Goal: Task Accomplishment & Management: Use online tool/utility

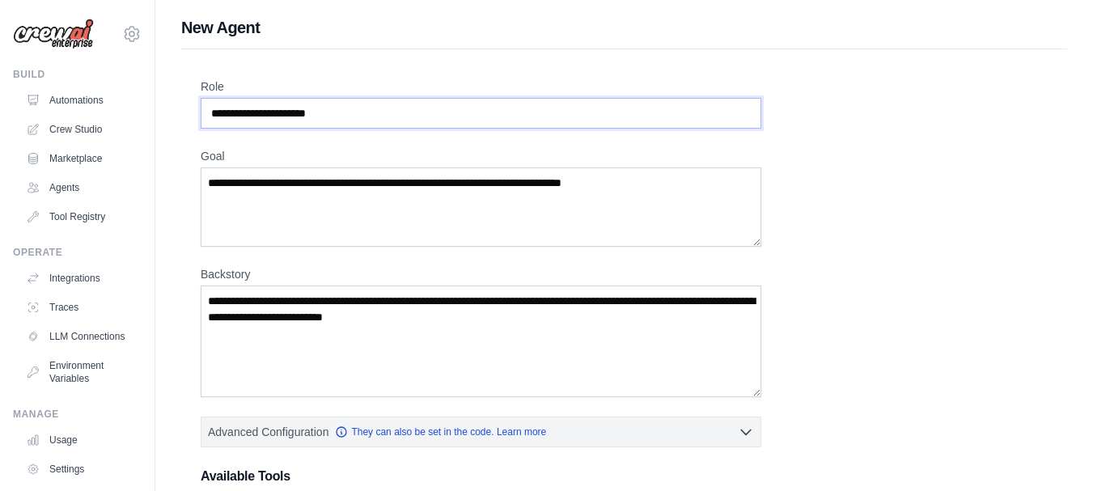
click at [351, 111] on input "Role" at bounding box center [481, 113] width 561 height 31
type input "**********"
click at [261, 185] on textarea "Goal" at bounding box center [481, 207] width 561 height 79
paste textarea "**********"
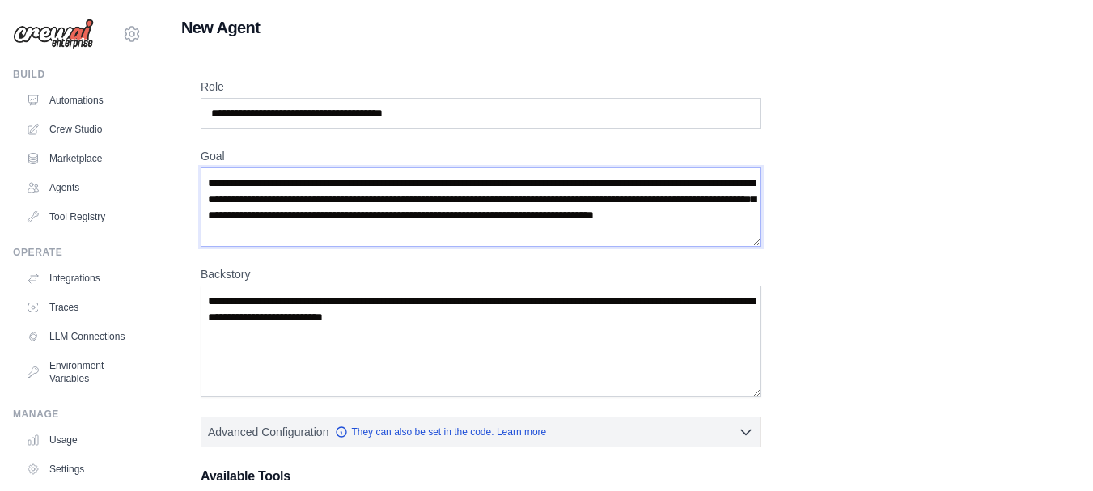
click at [414, 230] on textarea "**********" at bounding box center [481, 207] width 561 height 79
paste textarea "**********"
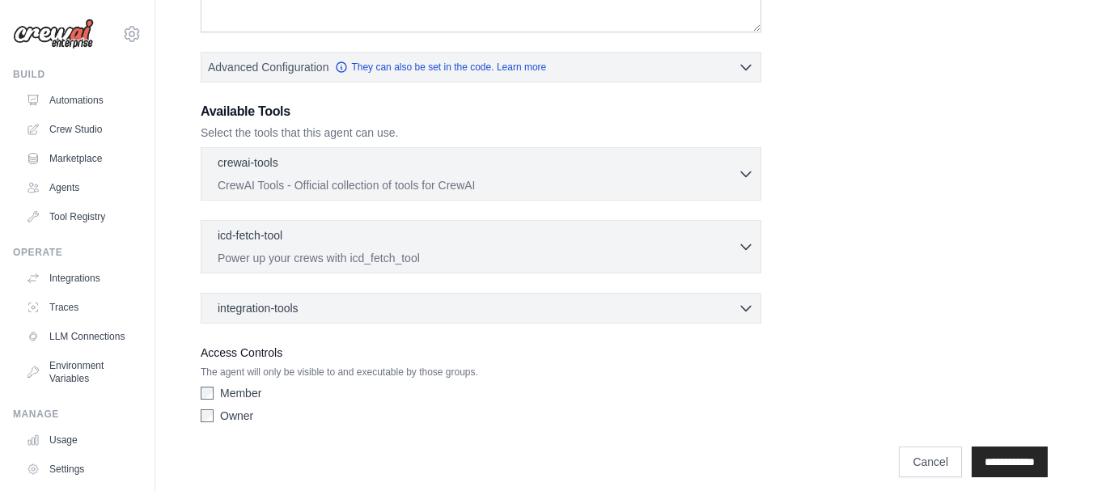
scroll to position [377, 0]
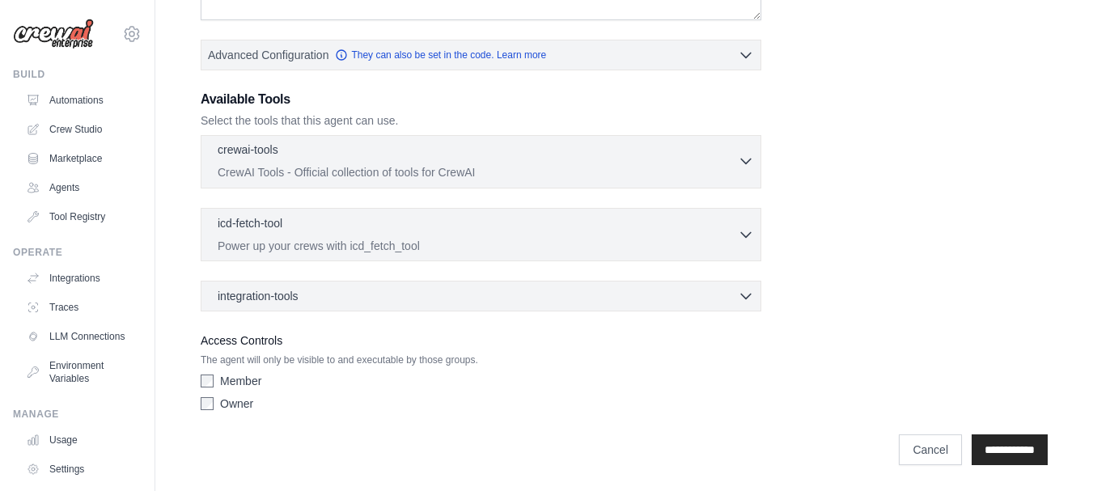
type textarea "**********"
click at [750, 160] on icon "button" at bounding box center [746, 161] width 10 height 5
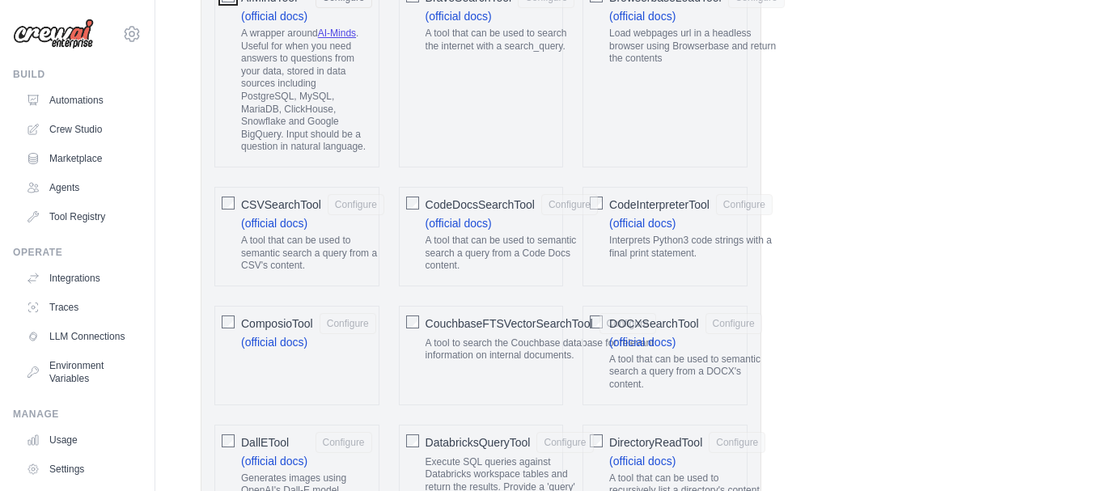
scroll to position [664, 0]
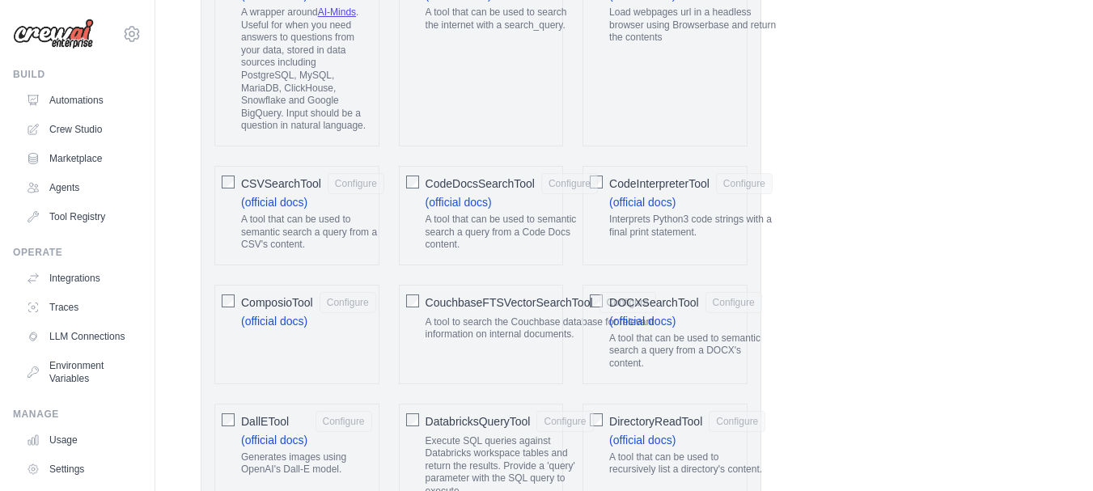
click at [598, 303] on div "CouchbaseFTSVectorSearchTool Configure" at bounding box center [541, 302] width 231 height 21
click at [638, 301] on span "DOCXSearchTool" at bounding box center [654, 303] width 90 height 16
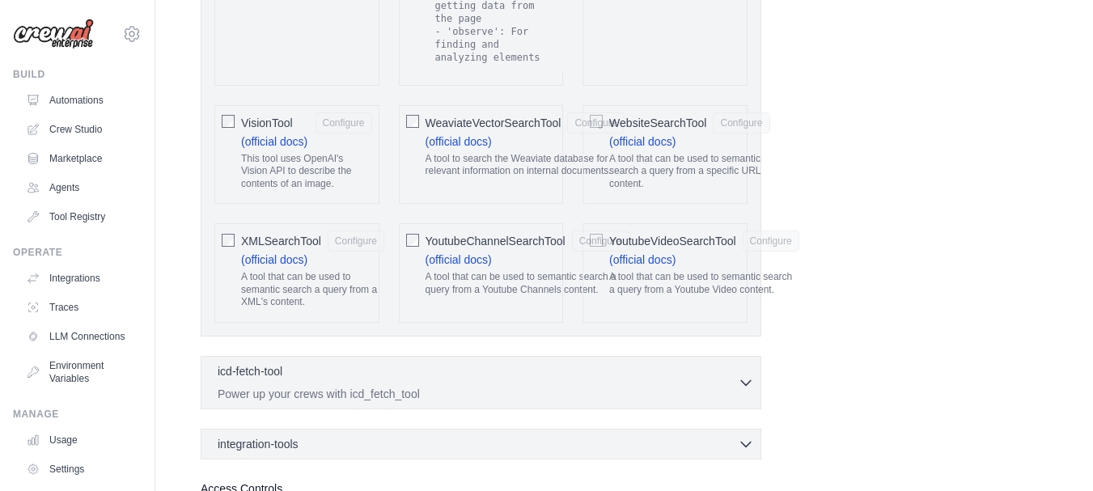
scroll to position [3509, 0]
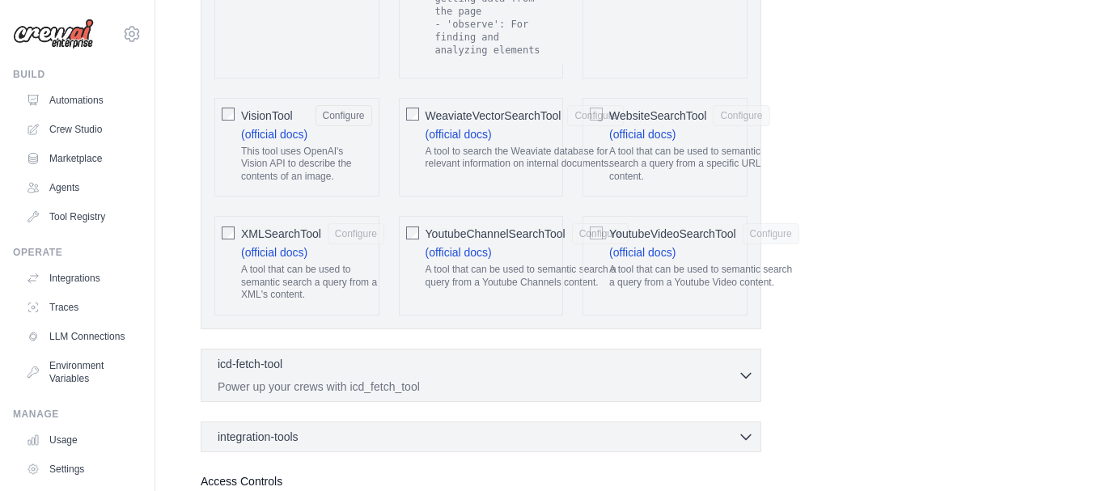
click at [422, 98] on div "WeaviateVectorSearchTool Configure (official docs) A tool to search the Weaviat…" at bounding box center [481, 148] width 165 height 100
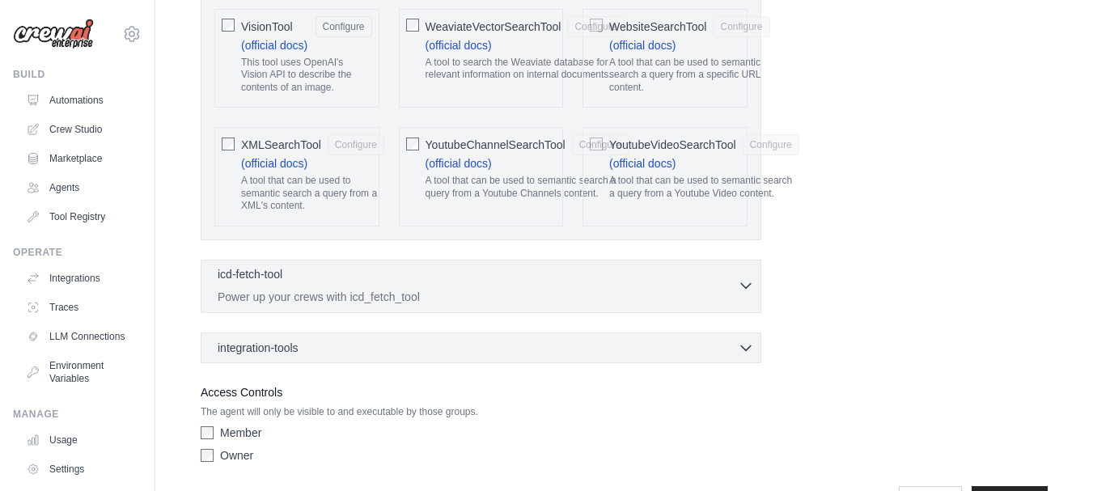
click at [745, 278] on icon "button" at bounding box center [746, 286] width 16 height 16
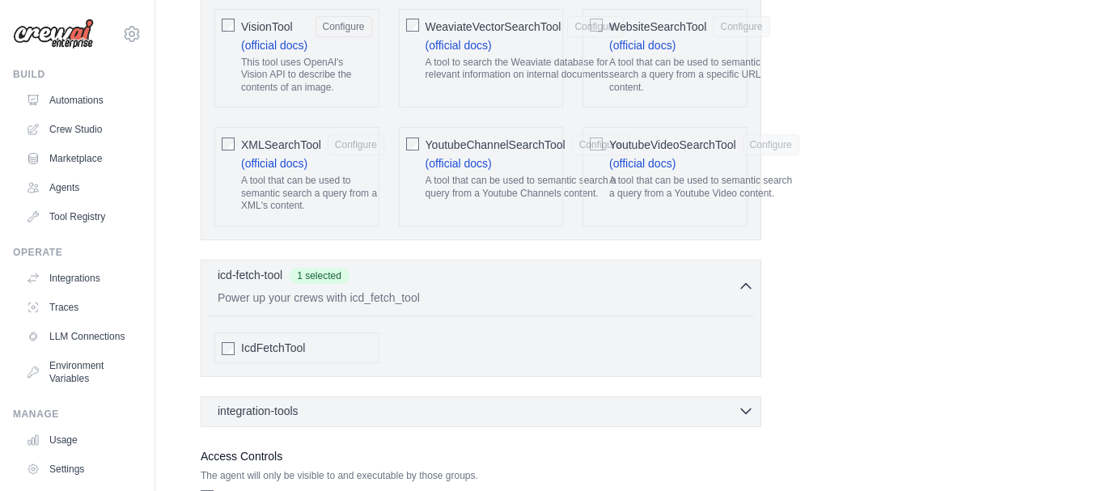
click at [748, 403] on icon "button" at bounding box center [746, 411] width 16 height 16
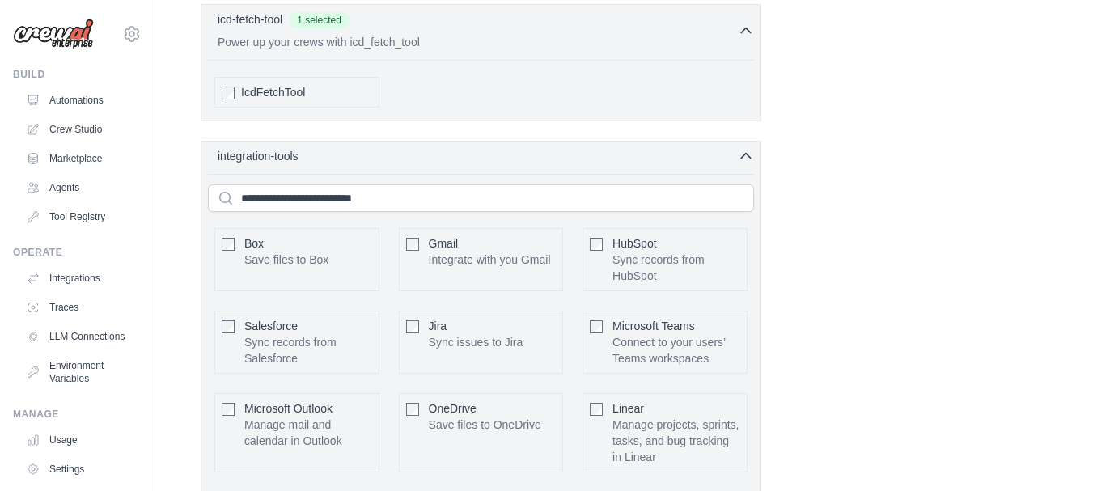
scroll to position [3862, 0]
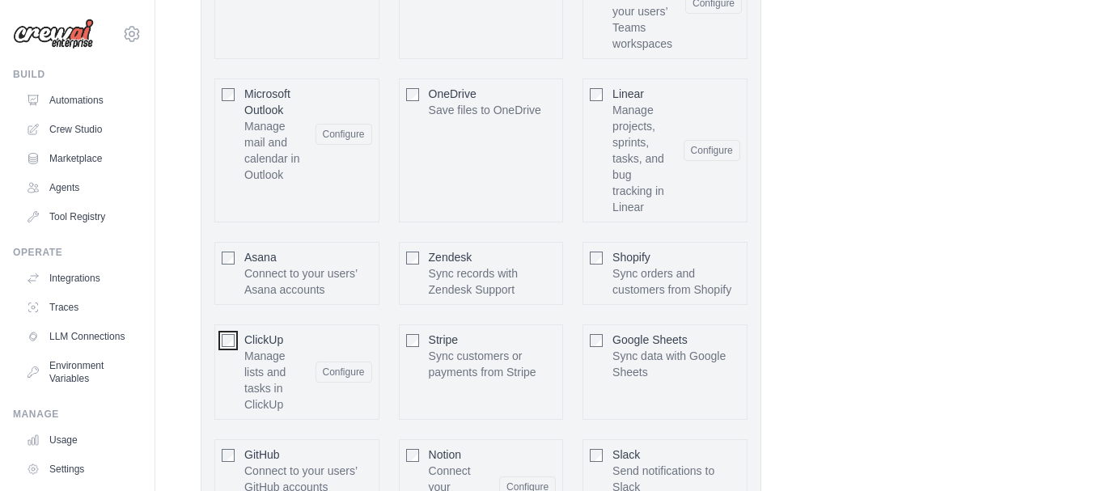
scroll to position [4418, 0]
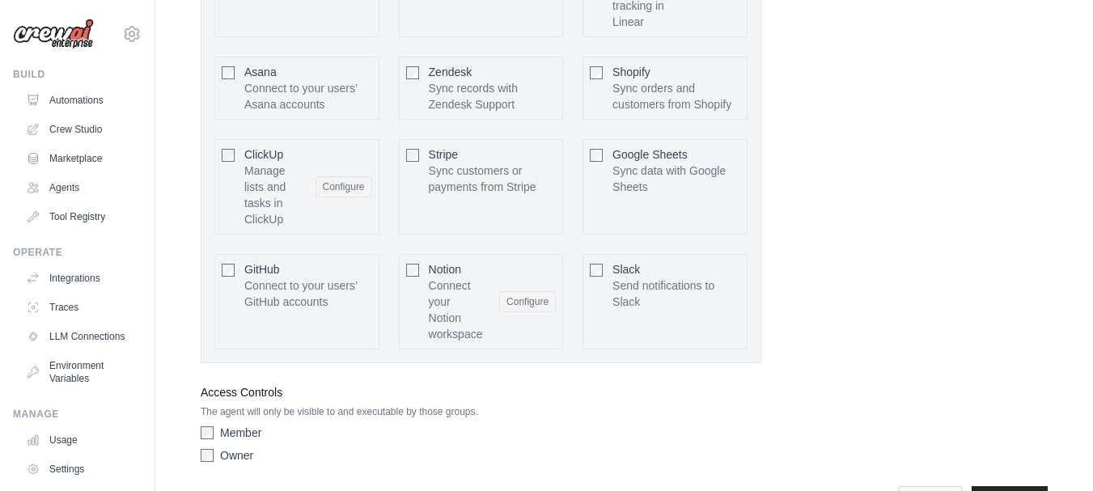
click at [328, 470] on div "**********" at bounding box center [624, 493] width 847 height 47
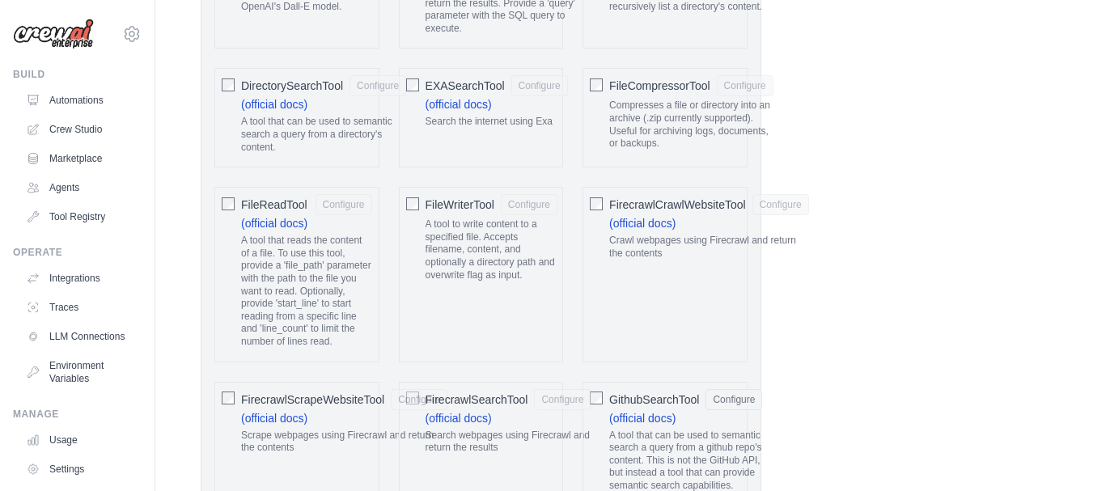
scroll to position [1143, 0]
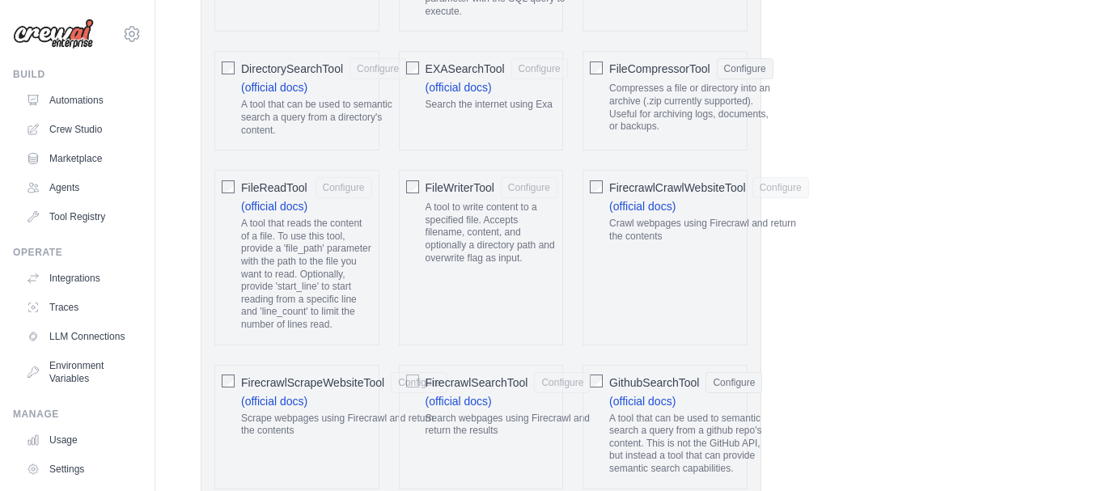
click at [420, 188] on div "FileWriterTool Configure A tool to write content to a specified file. Accepts f…" at bounding box center [481, 257] width 165 height 175
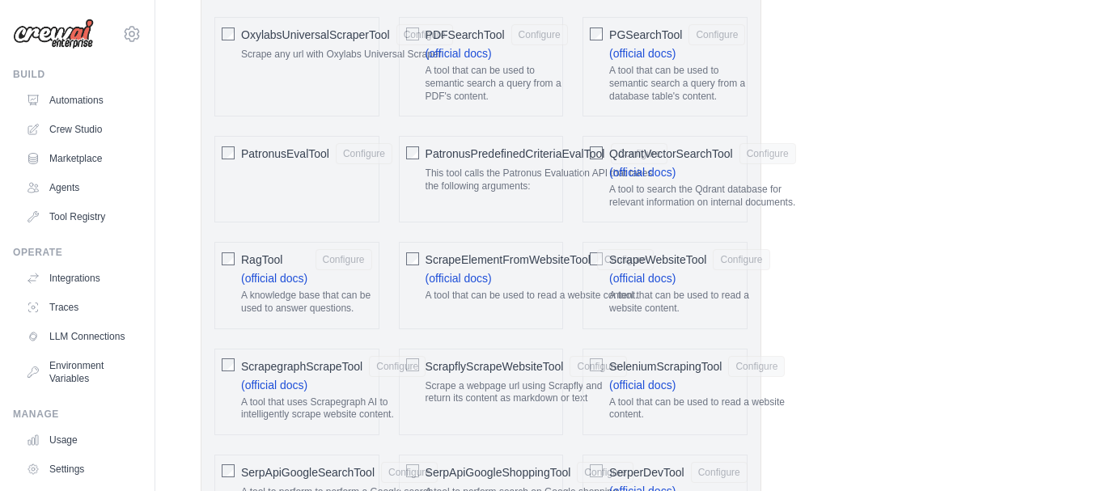
scroll to position [2140, 0]
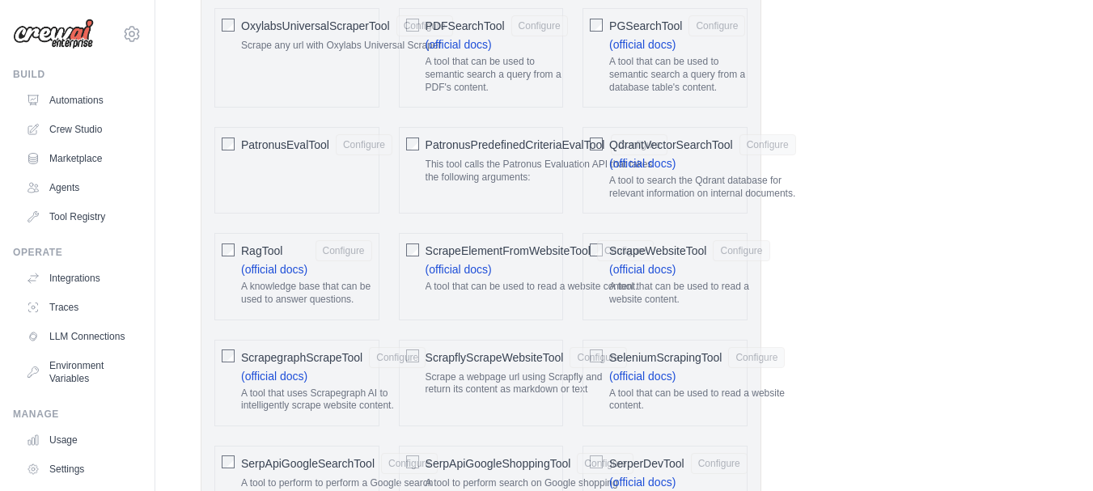
click at [436, 23] on span "PDFSearchTool" at bounding box center [465, 26] width 79 height 16
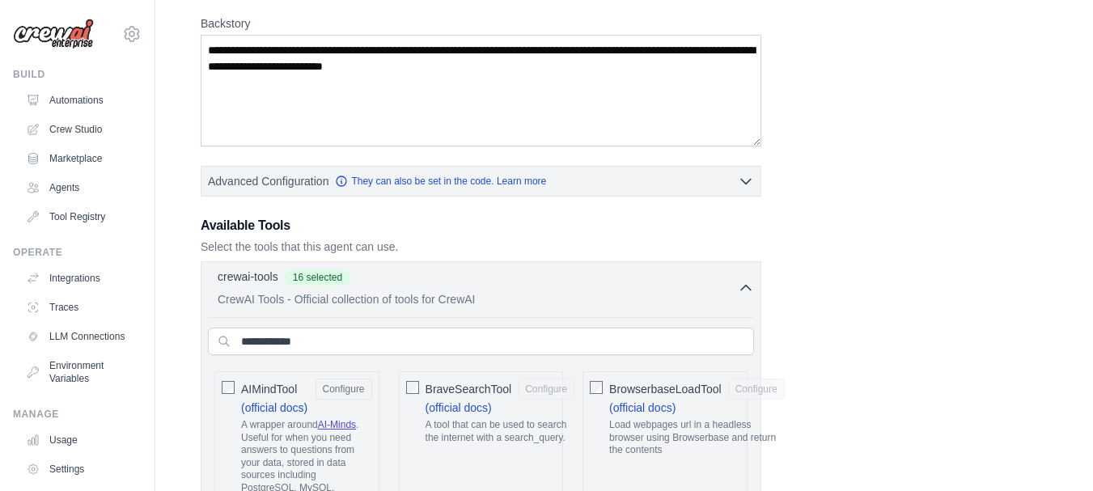
scroll to position [225, 0]
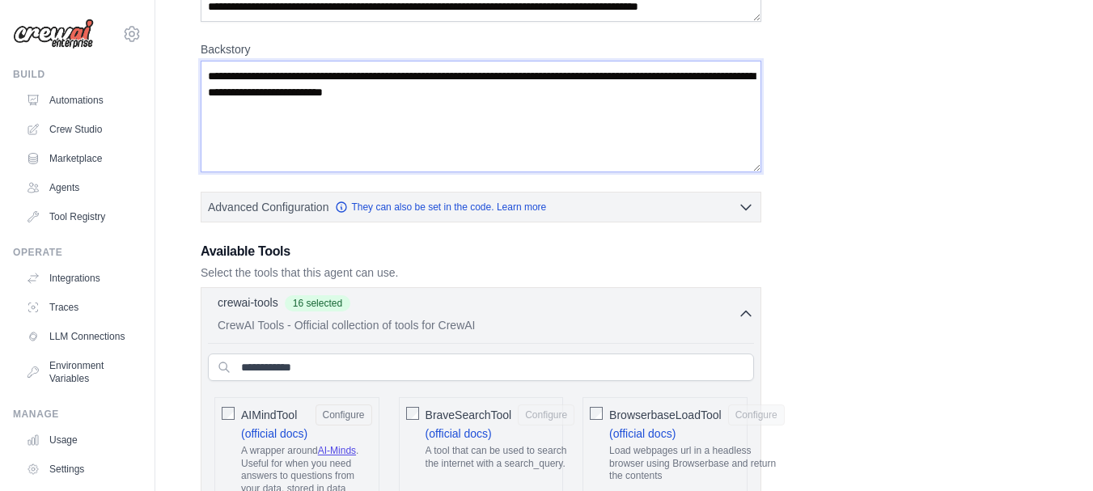
drag, startPoint x: 536, startPoint y: 92, endPoint x: 236, endPoint y: 83, distance: 299.5
click at [235, 72] on textarea "Backstory" at bounding box center [481, 117] width 561 height 112
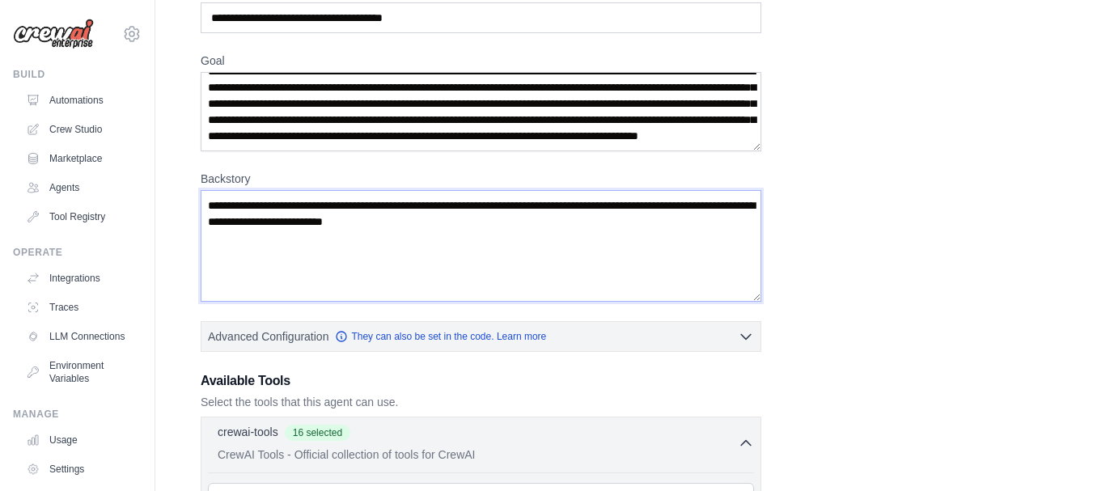
scroll to position [0, 0]
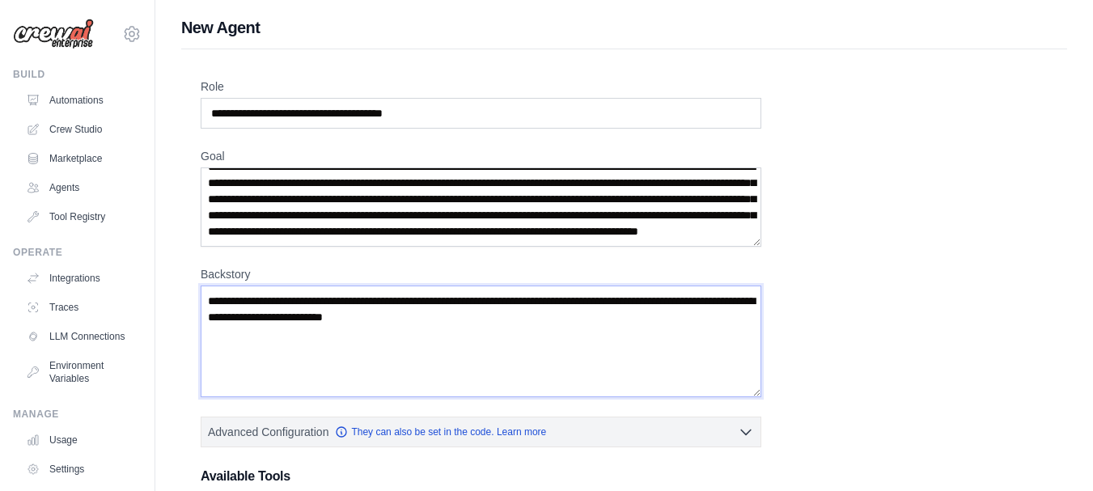
click at [210, 299] on textarea "Backstory" at bounding box center [481, 342] width 561 height 112
paste textarea "**********"
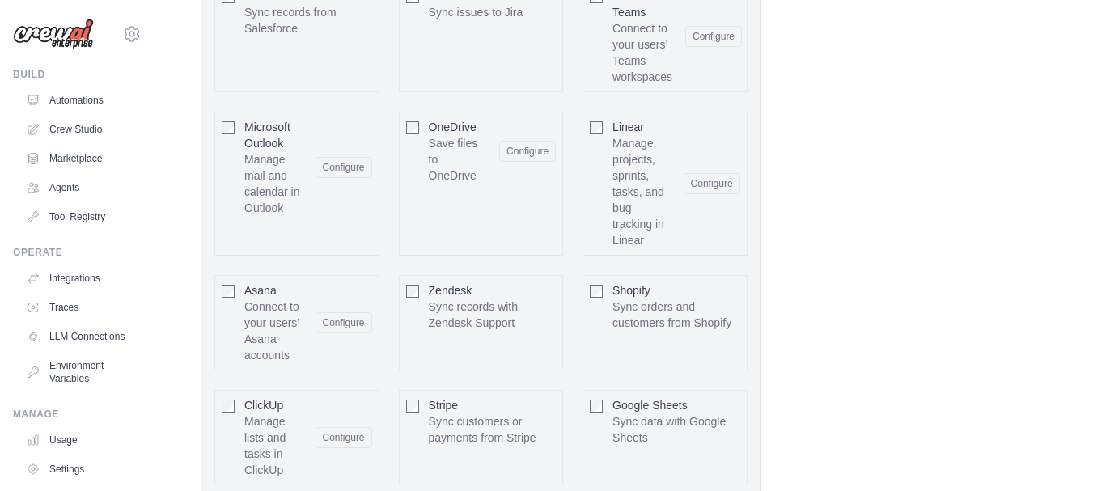
scroll to position [4451, 0]
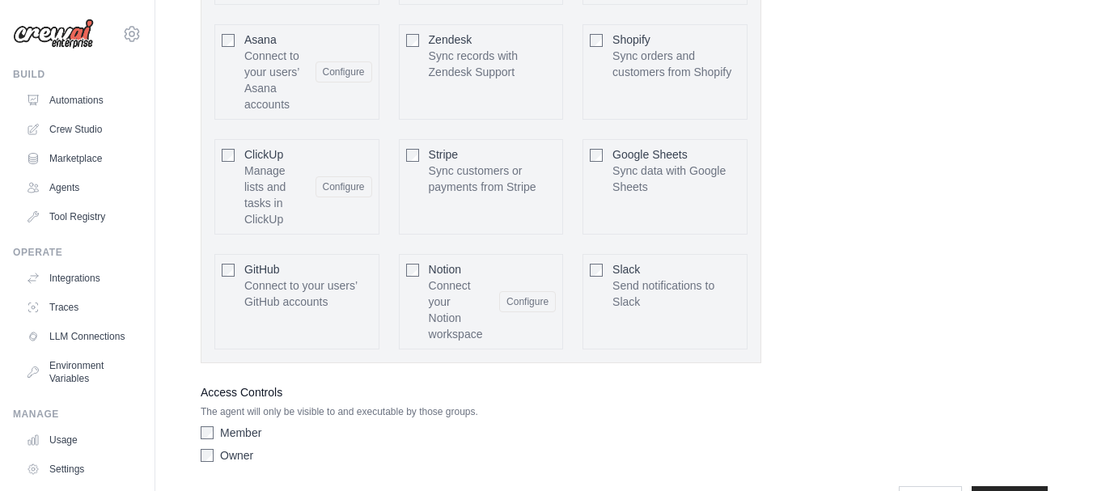
type textarea "**********"
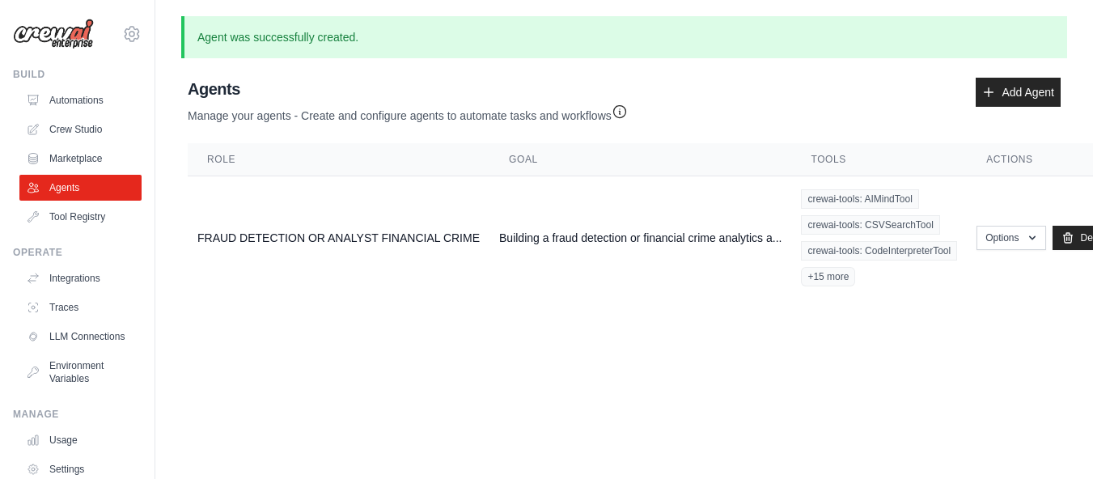
click at [1088, 434] on body "[EMAIL_ADDRESS][DOMAIN_NAME] Settings Build Automations Crew Studio" at bounding box center [546, 239] width 1093 height 479
click at [299, 36] on p "Agent was successfully created." at bounding box center [624, 37] width 886 height 42
click at [413, 77] on div "Agents Manage your agents - Create and configure agents to automate tasks and w…" at bounding box center [624, 188] width 886 height 235
click at [1029, 231] on icon "button" at bounding box center [1032, 237] width 13 height 13
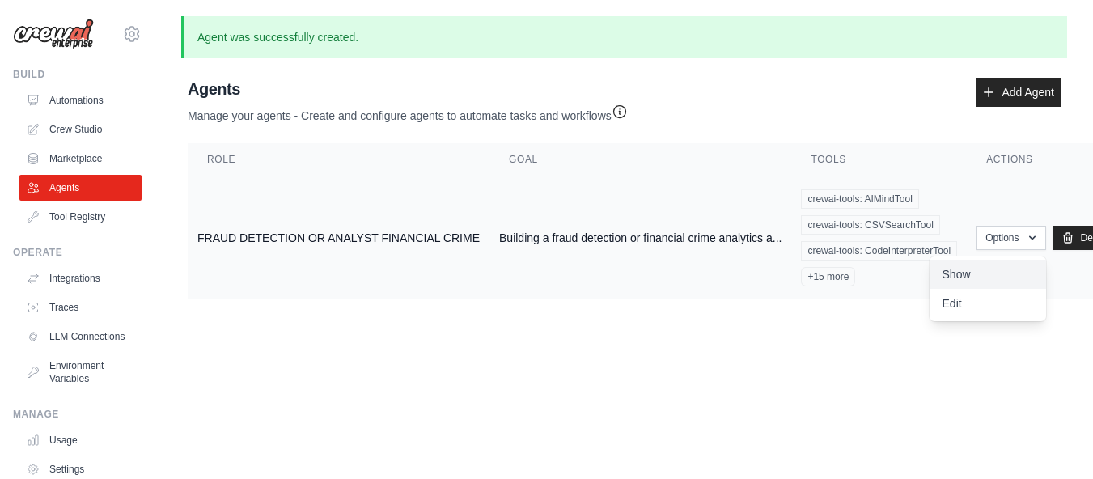
click at [956, 265] on link "Show" at bounding box center [988, 274] width 117 height 29
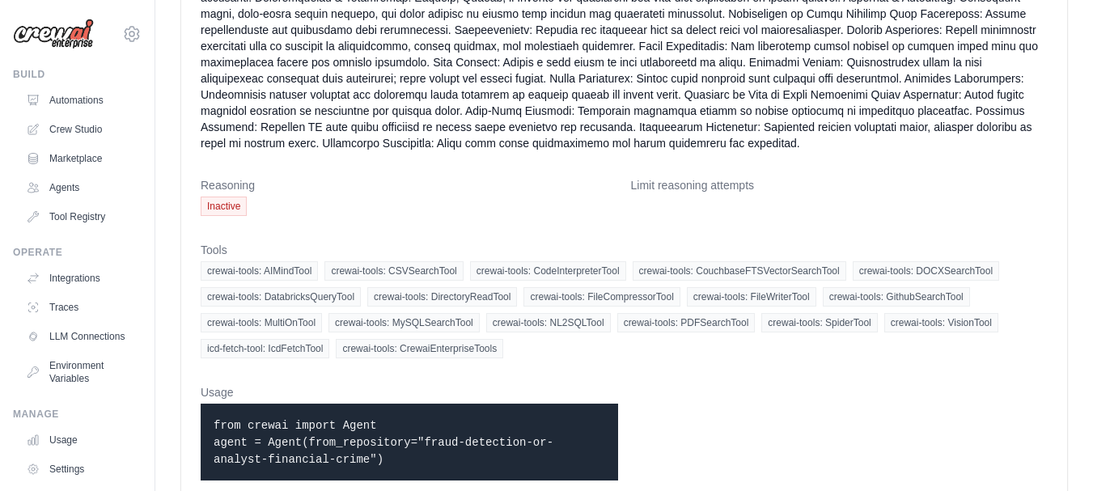
scroll to position [544, 0]
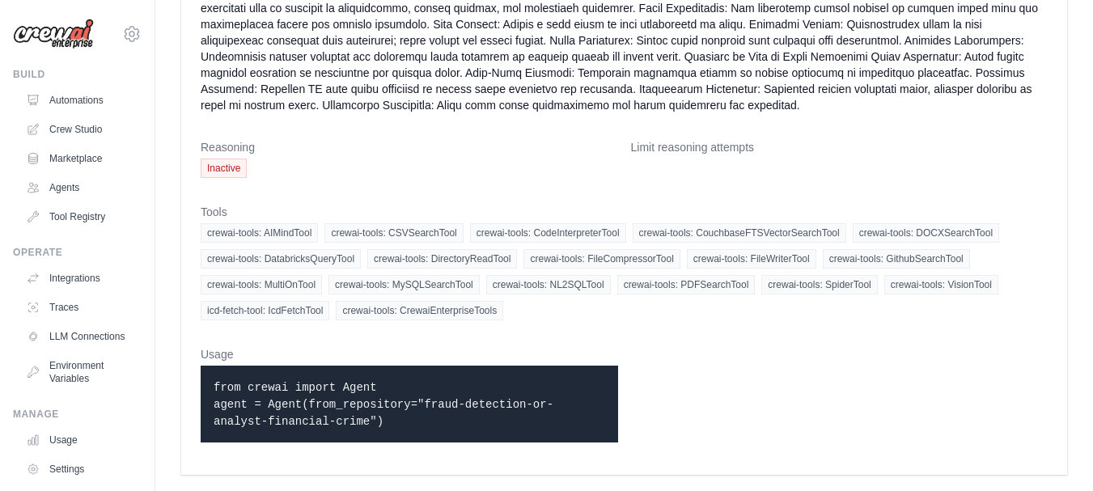
click at [351, 397] on p "from crewai import Agent agent = Agent(from_repository="fraud-detection-or-anal…" at bounding box center [410, 404] width 392 height 51
click at [381, 431] on div "from crewai import Agent agent = Agent(from_repository="fraud-detection-or-anal…" at bounding box center [410, 404] width 418 height 77
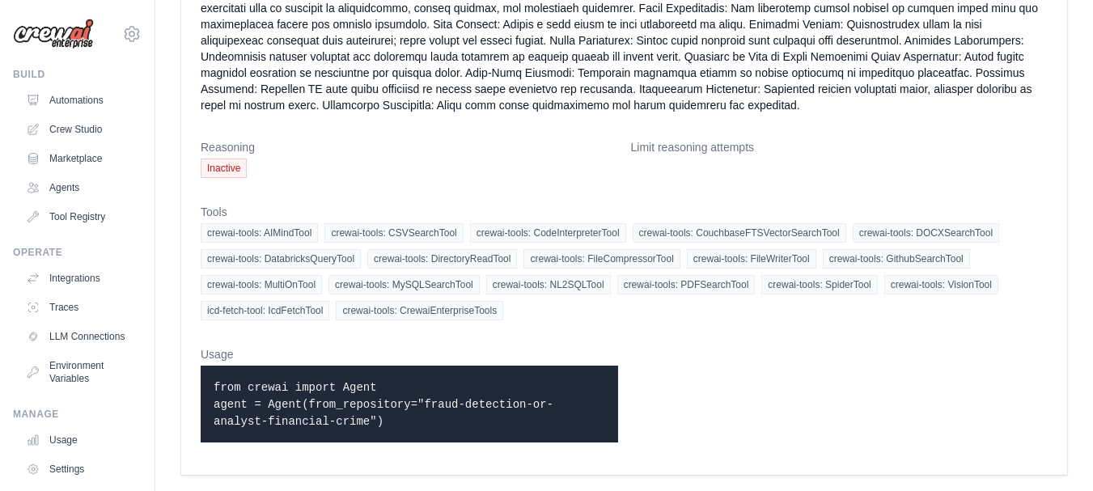
drag, startPoint x: 218, startPoint y: 383, endPoint x: 314, endPoint y: 414, distance: 100.6
click at [314, 414] on code "from crewai import Agent agent = Agent(from_repository="fraud-detection-or-anal…" at bounding box center [384, 404] width 340 height 47
click at [370, 431] on div "from crewai import Agent agent = Agent(from_repository="fraud-detection-or-anal…" at bounding box center [410, 404] width 418 height 77
click at [594, 382] on p "from crewai import Agent agent = Agent(from_repository="fraud-detection-or-anal…" at bounding box center [410, 404] width 392 height 51
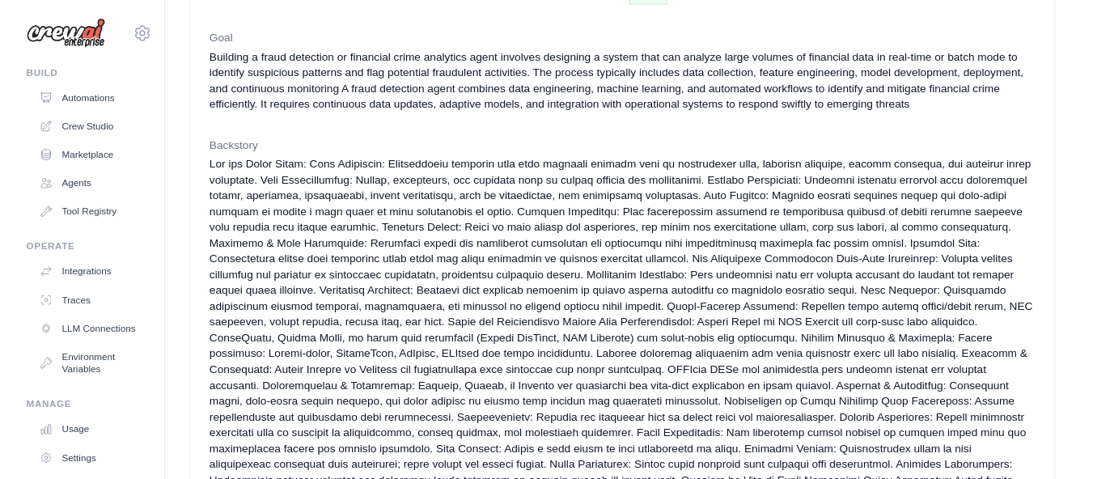
scroll to position [0, 0]
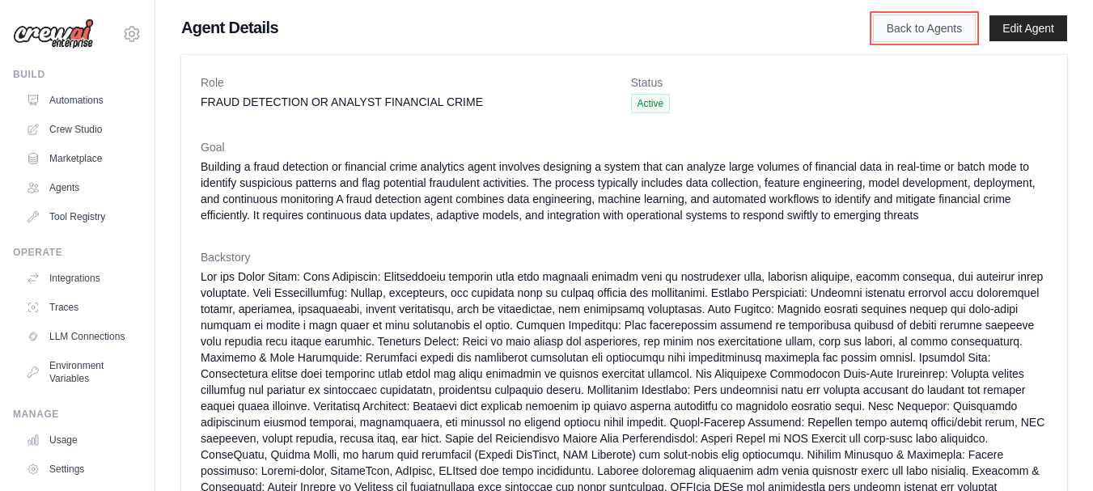
click at [927, 27] on link "Back to Agents" at bounding box center [924, 29] width 103 height 28
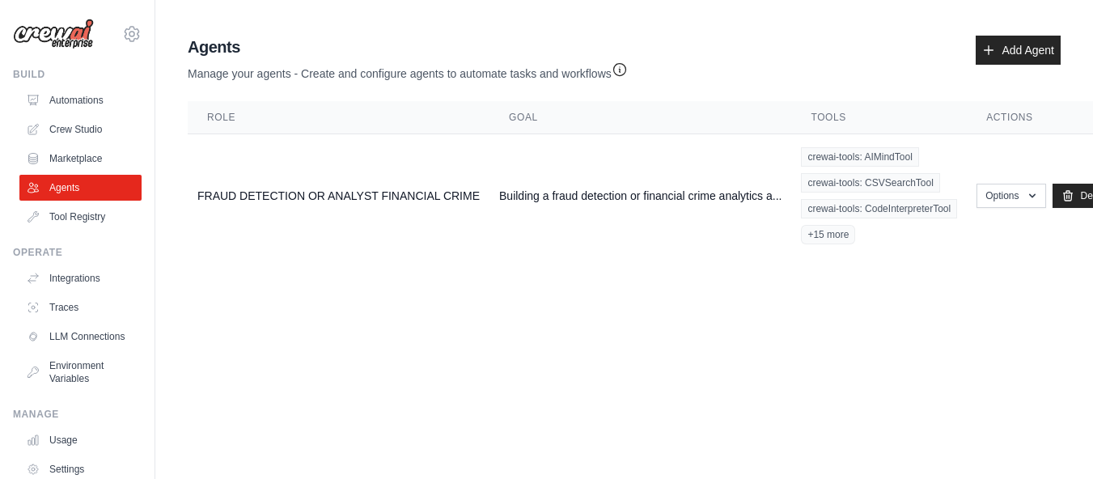
scroll to position [0, 34]
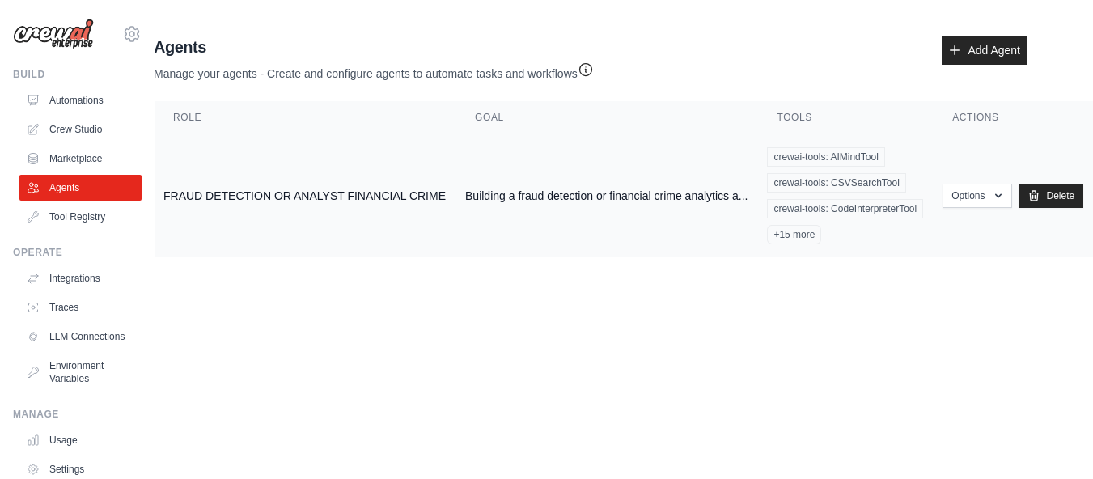
click at [797, 232] on span "+15 more" at bounding box center [794, 234] width 54 height 19
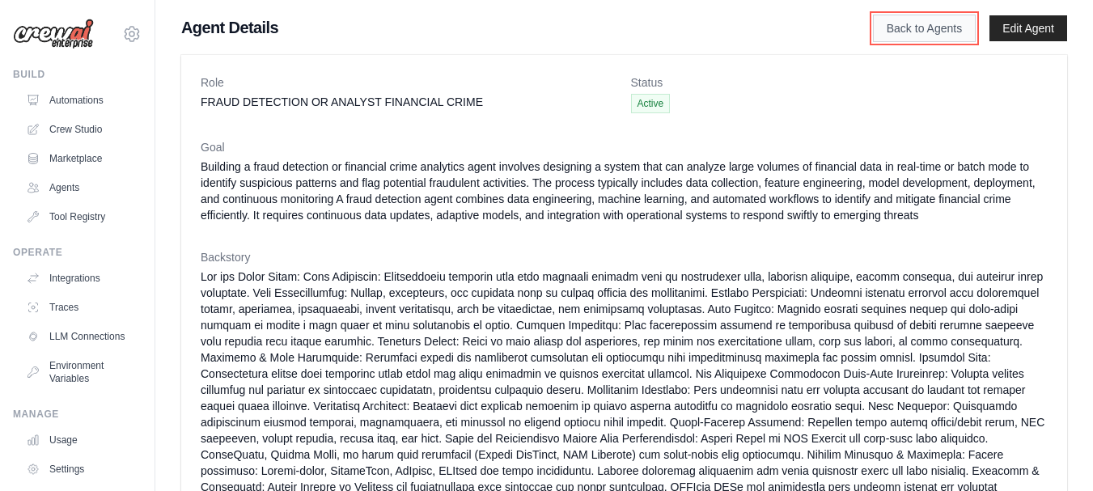
click at [939, 29] on link "Back to Agents" at bounding box center [924, 29] width 103 height 28
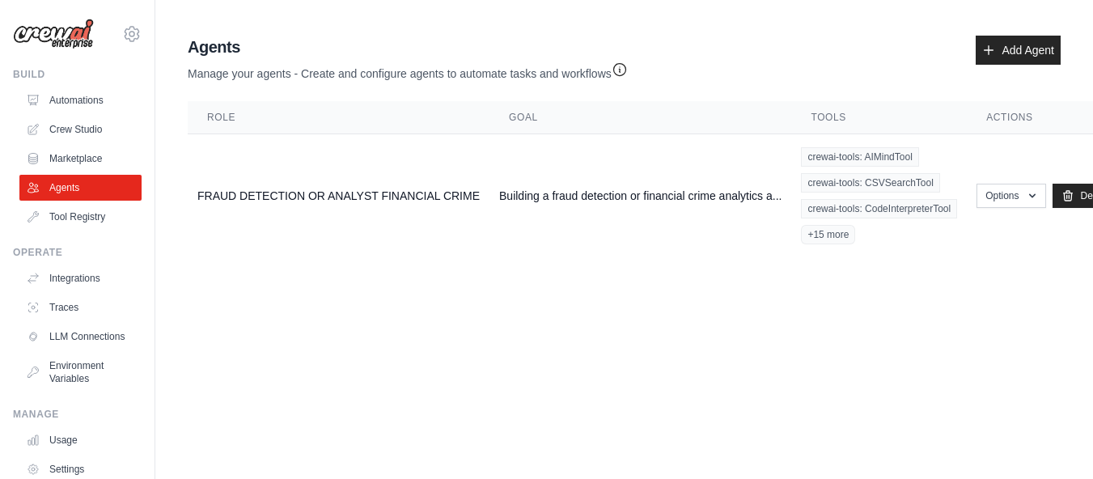
scroll to position [102, 0]
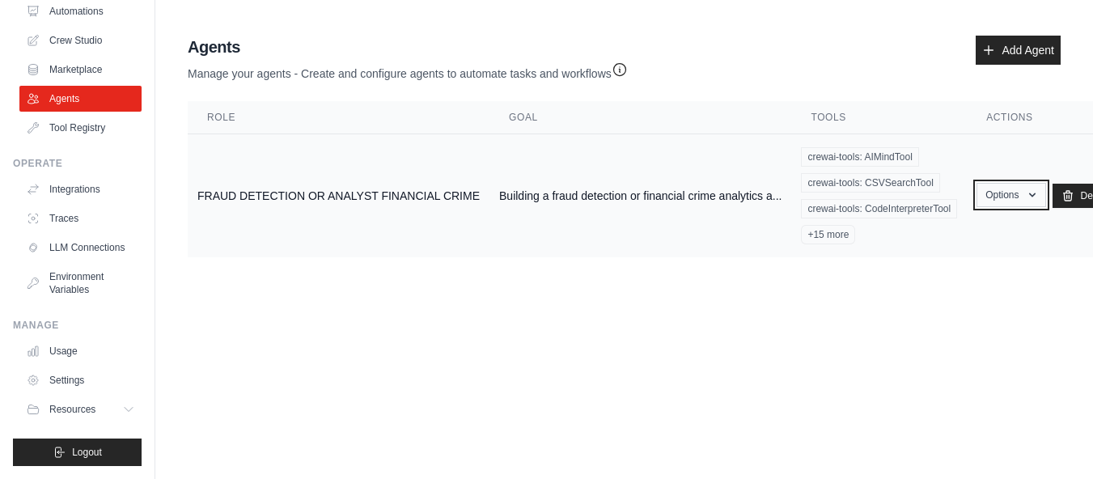
click at [1028, 189] on icon "button" at bounding box center [1032, 195] width 13 height 13
click at [952, 218] on link "Show" at bounding box center [988, 232] width 117 height 29
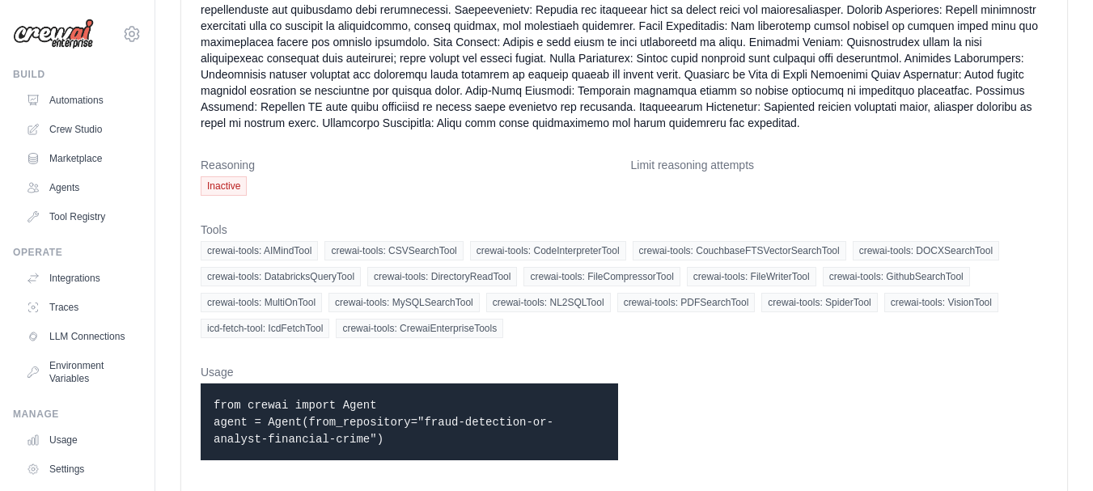
scroll to position [544, 0]
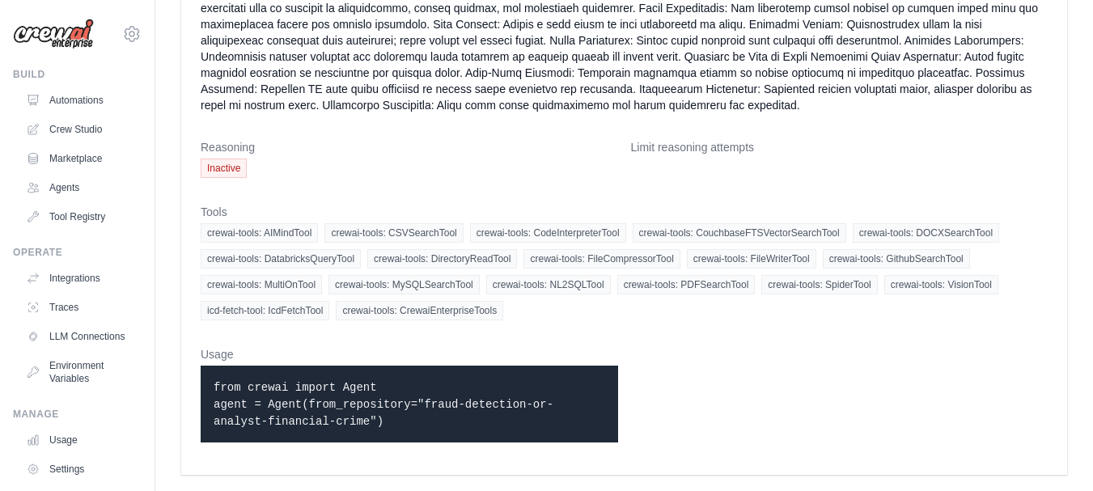
click at [375, 426] on p "from crewai import Agent agent = Agent(from_repository="fraud-detection-or-anal…" at bounding box center [410, 404] width 392 height 51
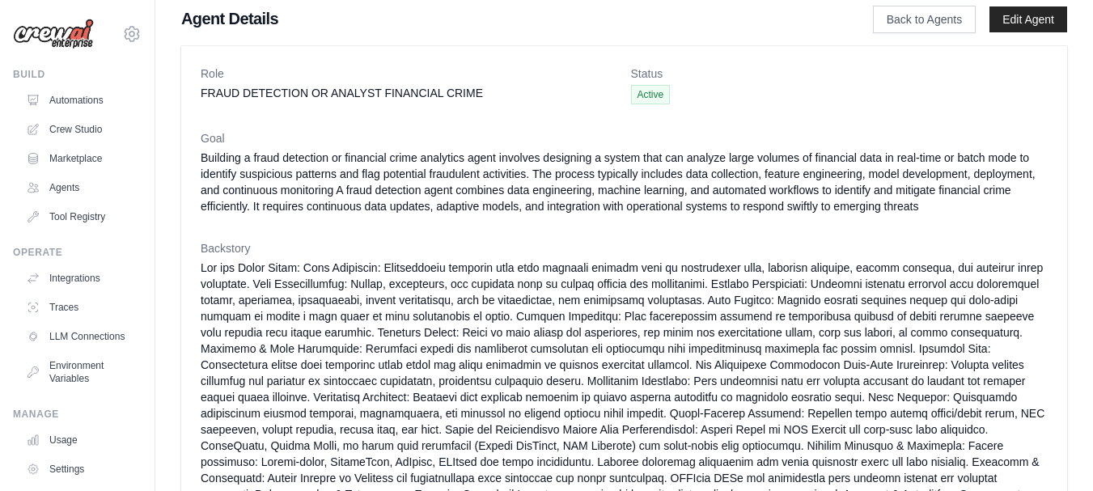
scroll to position [0, 0]
